Goal: Register for event/course

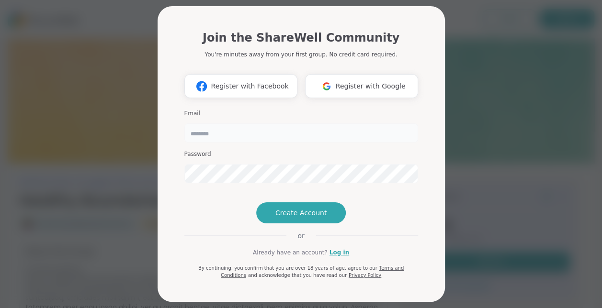
type input "**********"
click at [332, 257] on link "Log in" at bounding box center [339, 252] width 20 height 9
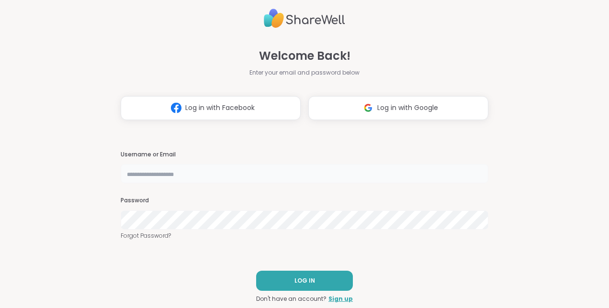
type input "**********"
click at [332, 284] on button "LOG IN" at bounding box center [304, 281] width 97 height 20
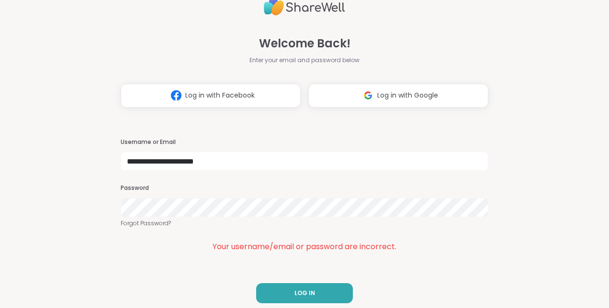
click at [42, 196] on div "**********" at bounding box center [304, 154] width 609 height 308
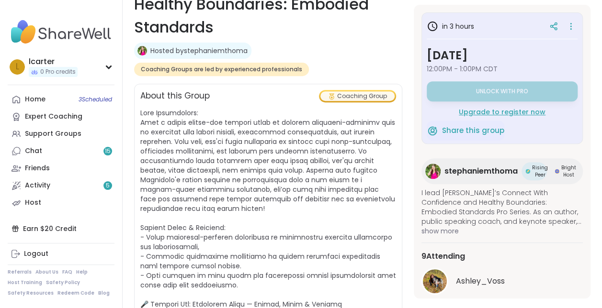
scroll to position [169, 0]
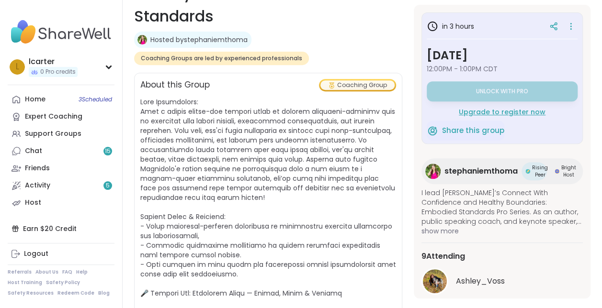
click at [44, 136] on div "Support Groups" at bounding box center [53, 134] width 56 height 10
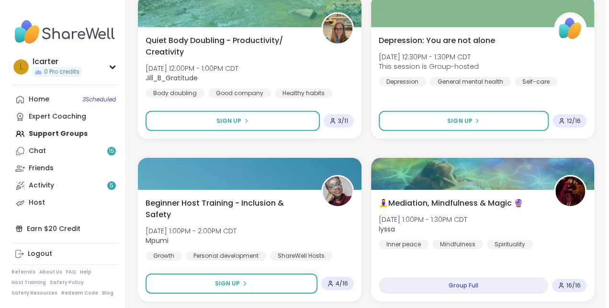
scroll to position [1461, 0]
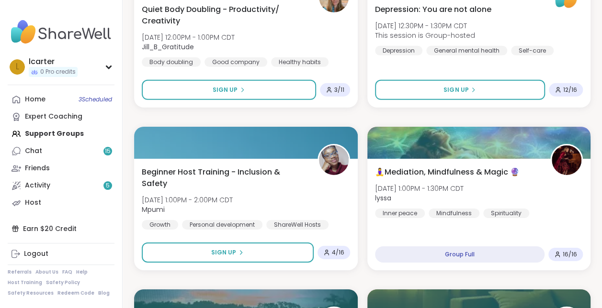
click at [245, 251] on button "Sign Up" at bounding box center [228, 253] width 172 height 20
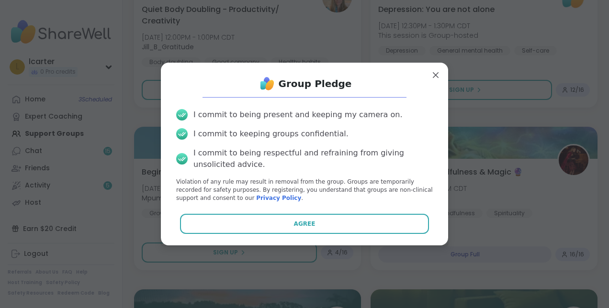
click at [264, 227] on button "Agree" at bounding box center [304, 224] width 249 height 20
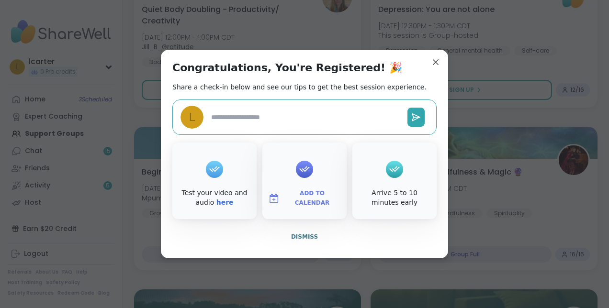
type textarea "*"
click at [308, 199] on span "Add to Calendar" at bounding box center [311, 198] width 57 height 19
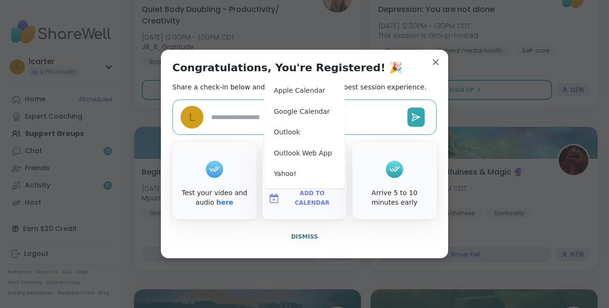
click at [305, 153] on button "Outlook Web App" at bounding box center [304, 153] width 73 height 21
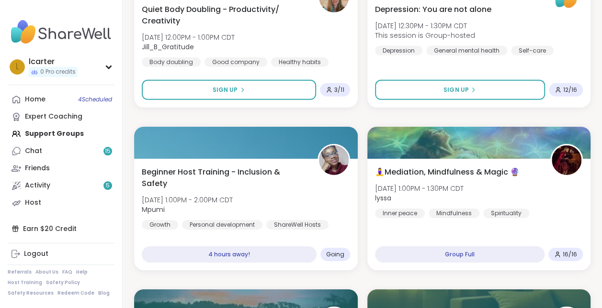
click at [242, 253] on div "4 hours away!" at bounding box center [229, 255] width 175 height 16
click at [344, 256] on span "Going" at bounding box center [335, 255] width 18 height 8
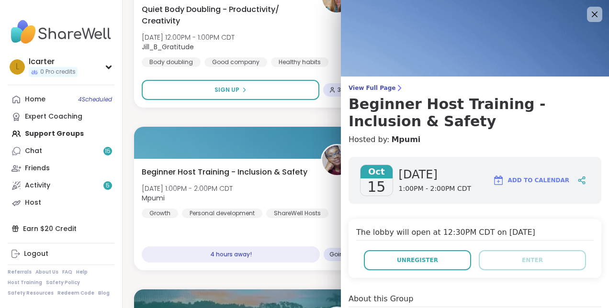
click at [531, 180] on span "Add to Calendar" at bounding box center [538, 180] width 61 height 9
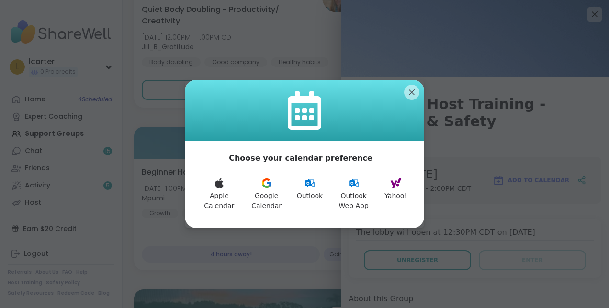
click at [350, 195] on button "Outlook Web App" at bounding box center [353, 194] width 50 height 45
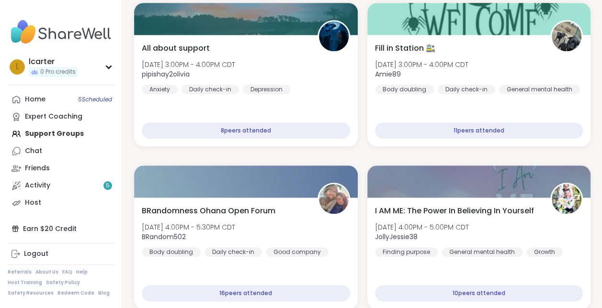
click at [48, 184] on div "Activity 5" at bounding box center [37, 186] width 25 height 10
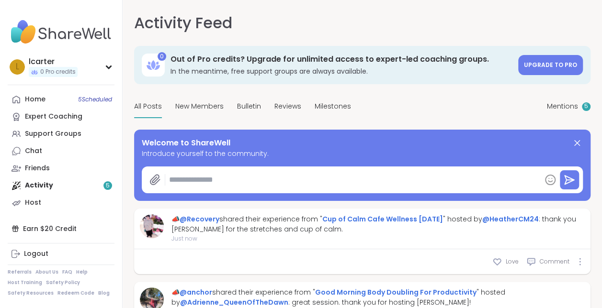
click at [47, 102] on link "Home 5 Scheduled" at bounding box center [61, 99] width 107 height 17
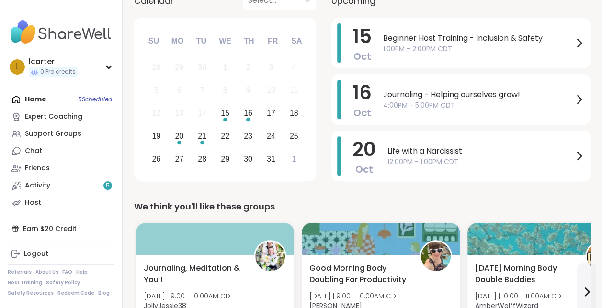
scroll to position [125, 0]
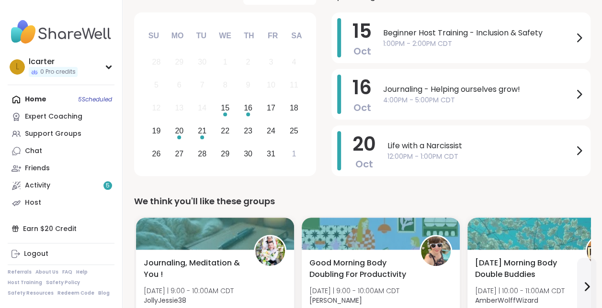
click at [577, 96] on icon at bounding box center [578, 94] width 11 height 11
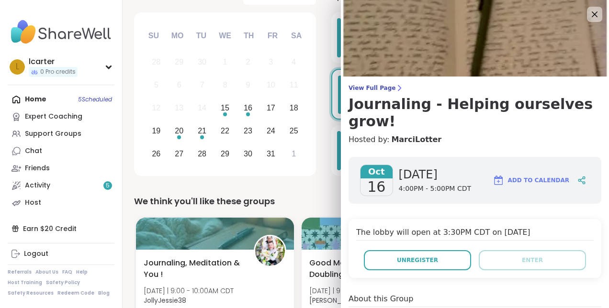
click at [406, 256] on span "Unregister" at bounding box center [417, 260] width 41 height 9
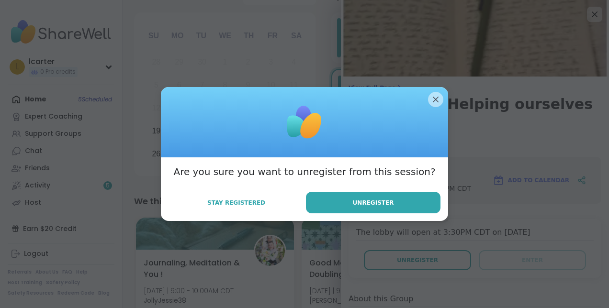
click at [393, 200] on button "Unregister" at bounding box center [373, 203] width 135 height 22
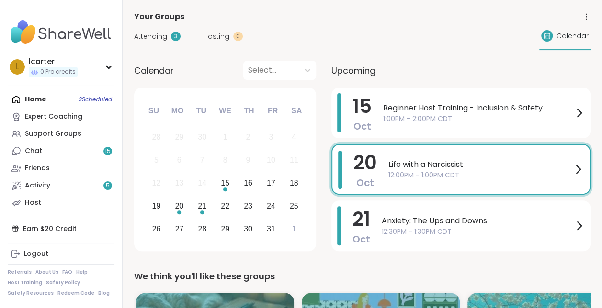
scroll to position [43, 0]
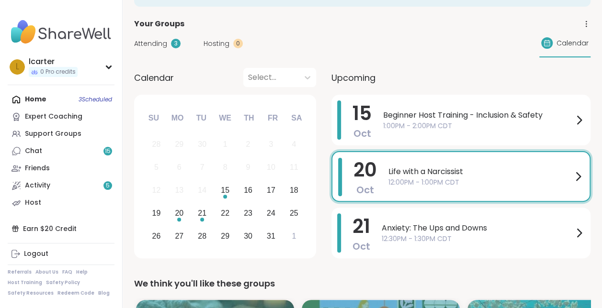
click at [360, 23] on div "Your Groups" at bounding box center [362, 23] width 456 height 11
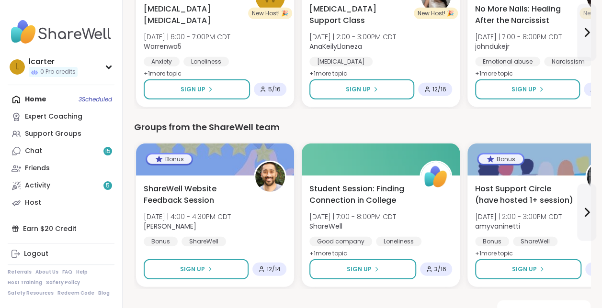
scroll to position [1301, 0]
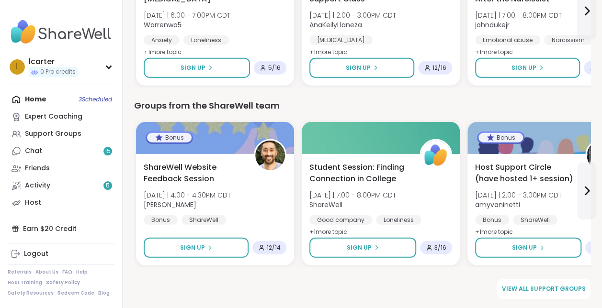
click at [567, 294] on link "View all support groups" at bounding box center [543, 289] width 93 height 20
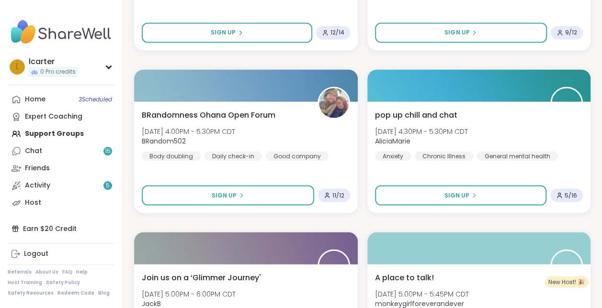
scroll to position [2765, 0]
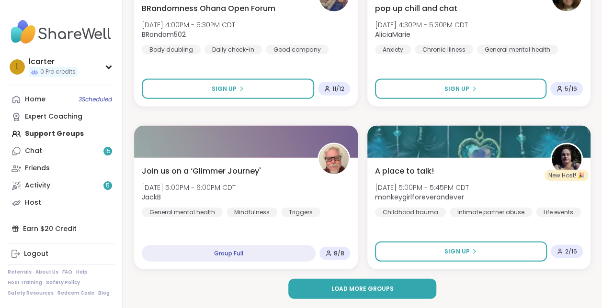
click at [416, 286] on button "Load more groups" at bounding box center [362, 289] width 148 height 20
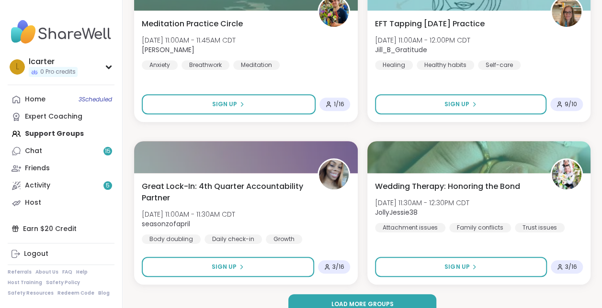
scroll to position [5695, 0]
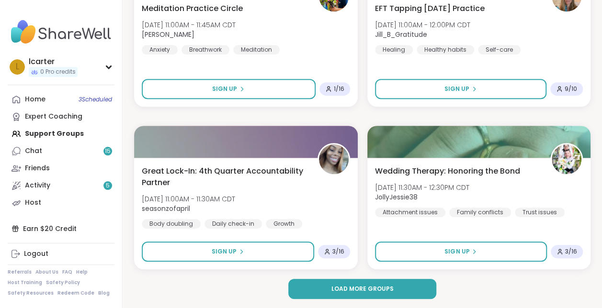
click at [394, 286] on button "Load more groups" at bounding box center [362, 289] width 148 height 20
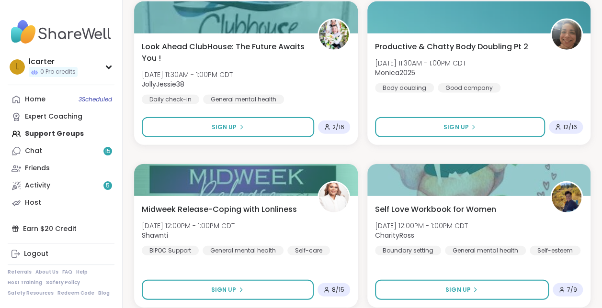
scroll to position [191, 0]
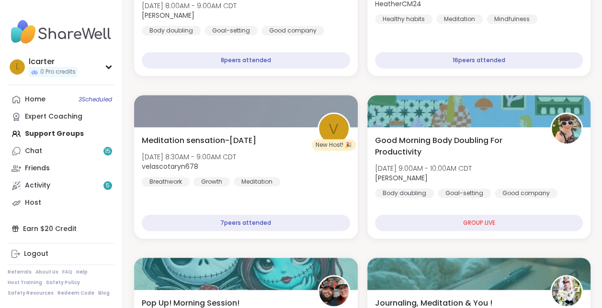
drag, startPoint x: 604, startPoint y: 244, endPoint x: 600, endPoint y: 22, distance: 222.2
click at [46, 131] on div "Home 3 Scheduled Expert Coaching Support Groups Chat 15 Friends Activity 5 Host" at bounding box center [61, 151] width 107 height 121
click at [45, 133] on div "Home 3 Scheduled Expert Coaching Support Groups Chat 15 Friends Activity 5 Host" at bounding box center [61, 151] width 107 height 121
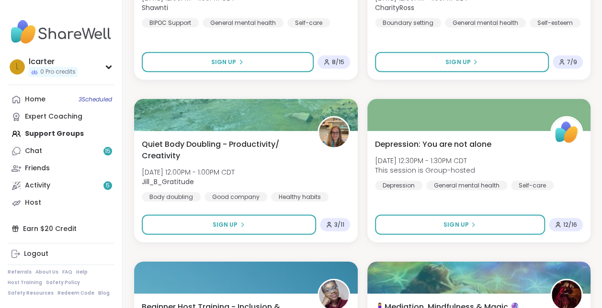
scroll to position [1406, 0]
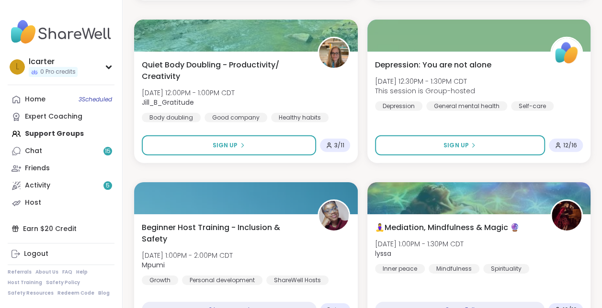
click at [462, 142] on span "Sign Up" at bounding box center [455, 145] width 25 height 9
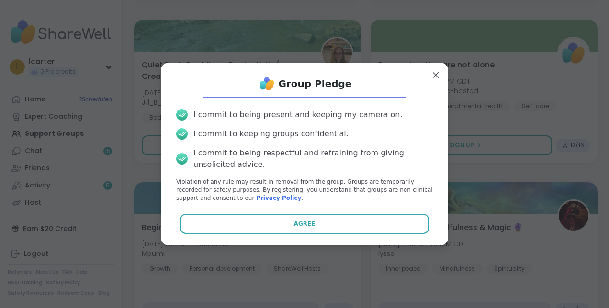
click at [309, 232] on button "Agree" at bounding box center [304, 224] width 249 height 20
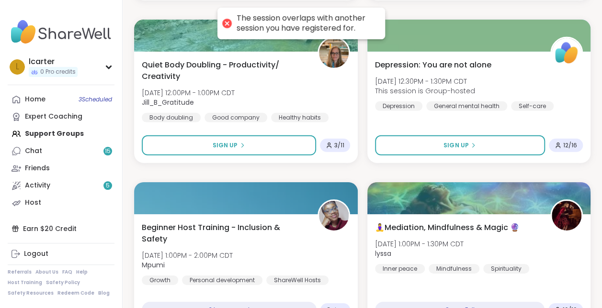
click at [224, 23] on div at bounding box center [226, 23] width 13 height 13
click at [391, 20] on div at bounding box center [479, 36] width 224 height 32
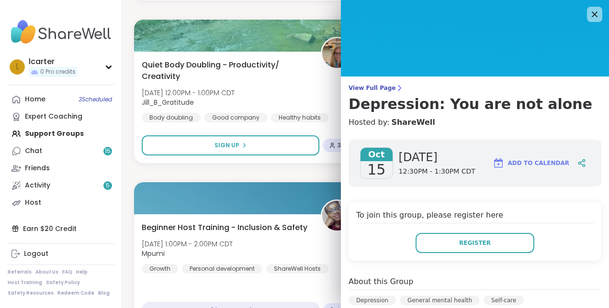
click at [589, 13] on icon at bounding box center [594, 14] width 11 height 11
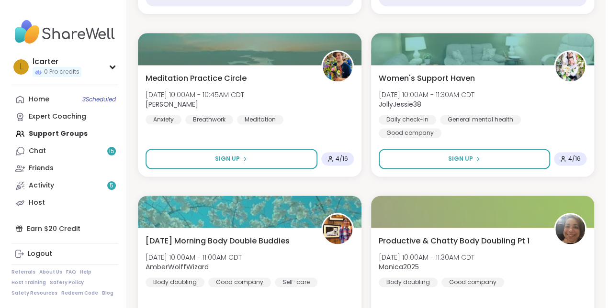
scroll to position [459, 0]
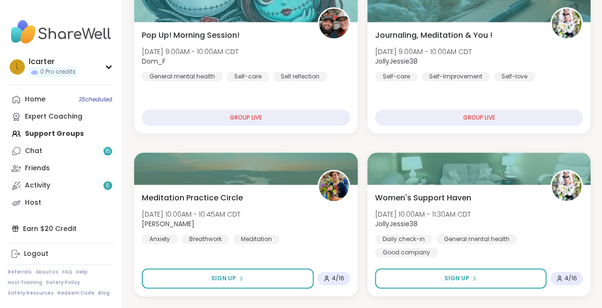
click at [488, 114] on div "GROUP LIVE" at bounding box center [479, 118] width 208 height 16
click at [484, 122] on div "GROUP LIVE" at bounding box center [479, 118] width 208 height 16
click at [485, 119] on div "GROUP LIVE" at bounding box center [479, 118] width 208 height 16
click at [478, 69] on div "Journaling, Meditation & You ! Wed, Oct 15 | 9:00AM - 10:00AM CDT JollyJessie38…" at bounding box center [479, 56] width 208 height 52
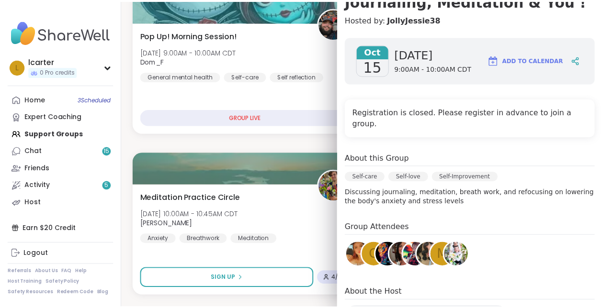
scroll to position [23, 0]
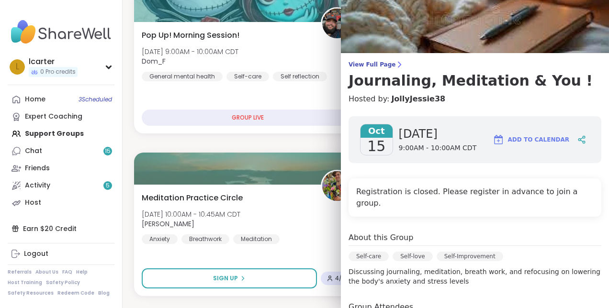
click at [297, 131] on div "Pop Up! Morning Session! Wed, Oct 15 | 9:00AM - 10:00AM CDT Dom_F General menta…" at bounding box center [247, 78] width 227 height 112
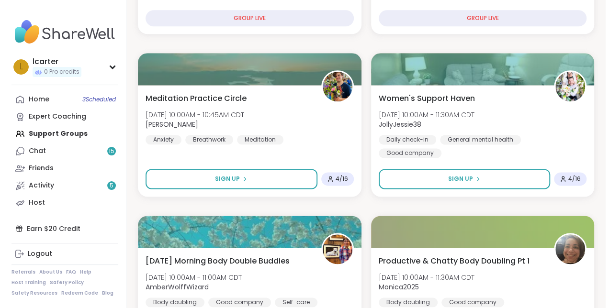
scroll to position [588, 0]
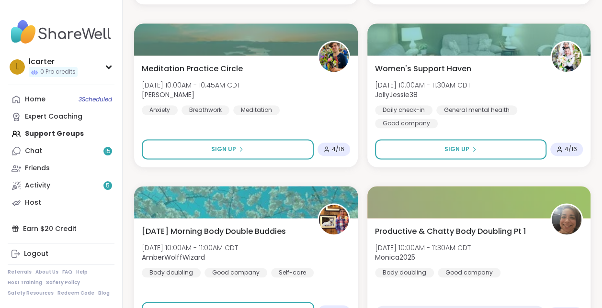
click at [466, 151] on span "Sign Up" at bounding box center [456, 149] width 25 height 9
click at [443, 151] on button "Sign Up" at bounding box center [461, 149] width 172 height 20
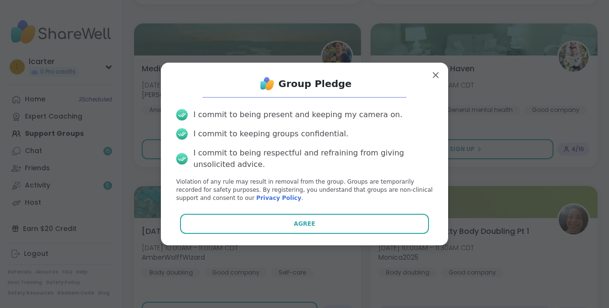
click at [302, 224] on span "Agree" at bounding box center [305, 224] width 22 height 9
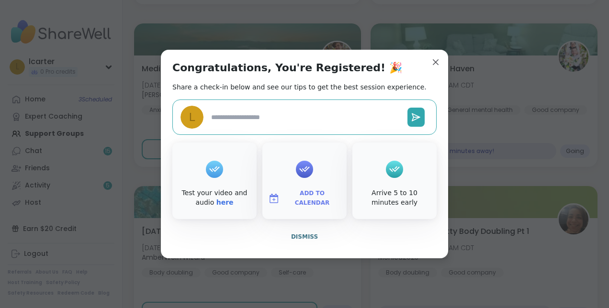
type textarea "*"
click at [305, 197] on span "Add to Calendar" at bounding box center [311, 198] width 57 height 19
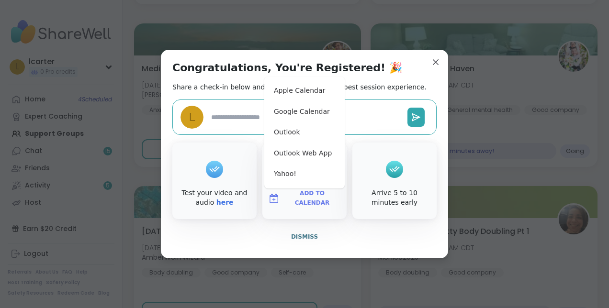
click at [308, 149] on button "Outlook Web App" at bounding box center [304, 153] width 73 height 21
